Goal: Navigation & Orientation: Find specific page/section

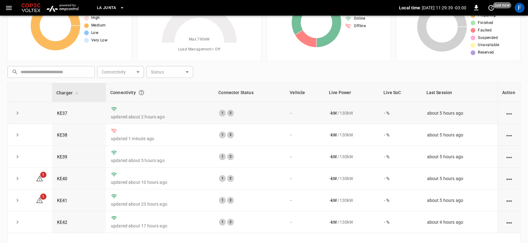
scroll to position [75, 0]
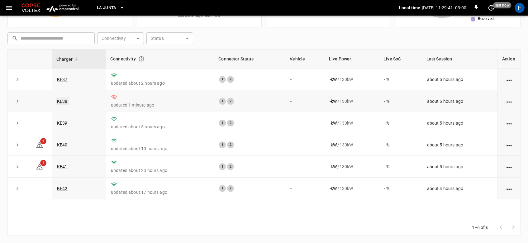
click at [67, 101] on link "KE38" at bounding box center [62, 100] width 13 height 7
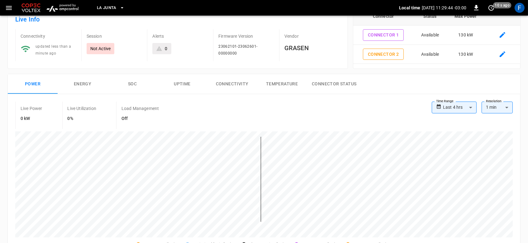
scroll to position [83, 0]
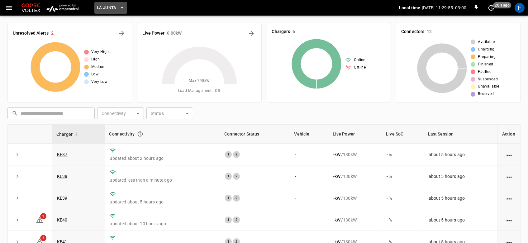
click at [118, 10] on button "La Junta" at bounding box center [110, 8] width 33 height 12
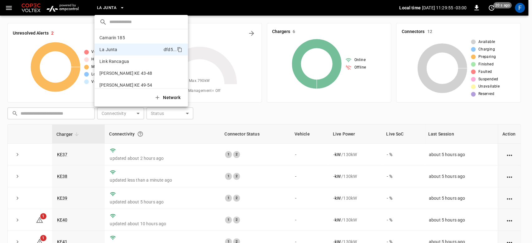
scroll to position [5, 0]
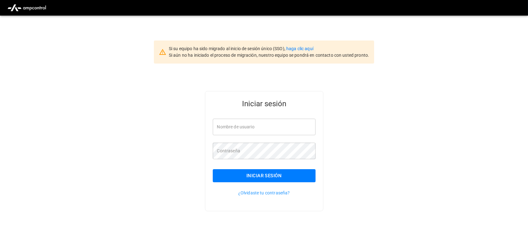
type input "**********"
click at [260, 174] on button "Iniciar sesión" at bounding box center [264, 175] width 103 height 13
